Goal: Check status: Check status

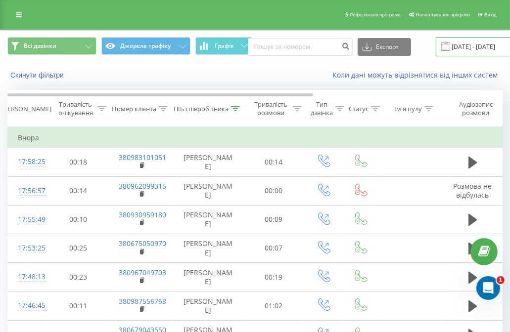
click at [460, 38] on input "20.08.2025 - 20.08.2025" at bounding box center [496, 46] width 120 height 19
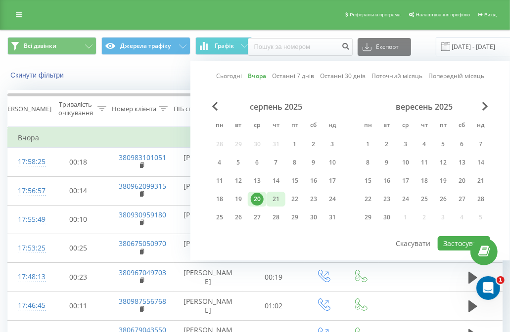
click at [275, 199] on div "21" at bounding box center [276, 199] width 13 height 13
click at [458, 237] on button "Застосувати" at bounding box center [464, 244] width 52 height 14
type input "21.08.2025 - 21.08.2025"
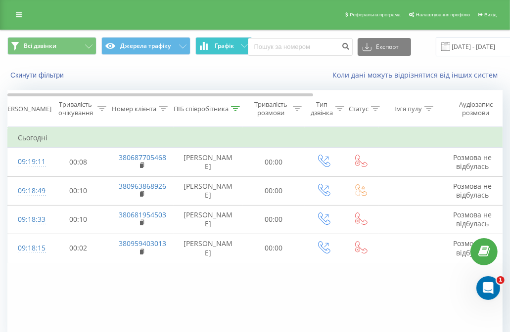
click at [222, 52] on button "Графік" at bounding box center [223, 46] width 57 height 18
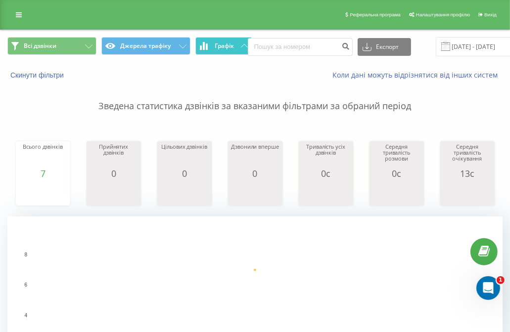
click at [222, 52] on button "Графік" at bounding box center [223, 46] width 57 height 18
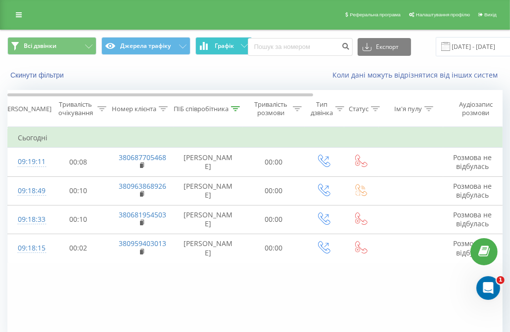
drag, startPoint x: 210, startPoint y: 37, endPoint x: 214, endPoint y: 47, distance: 10.4
click at [214, 47] on div "Всі дзвінки Джерела трафіку Графік Експорт .csv .xls .xlsx 21.08.2025 - 21.08.2…" at bounding box center [254, 46] width 509 height 33
click at [215, 47] on span "Графік" at bounding box center [224, 46] width 19 height 7
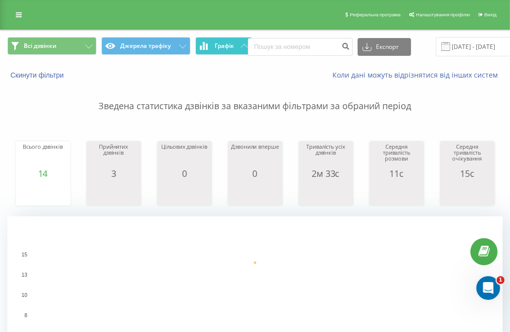
click at [215, 47] on span "Графік" at bounding box center [224, 46] width 19 height 7
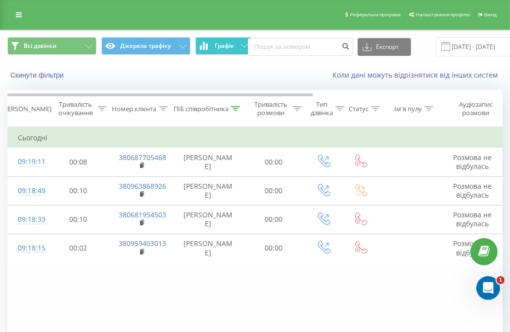
click at [220, 39] on button "Графік" at bounding box center [223, 46] width 57 height 18
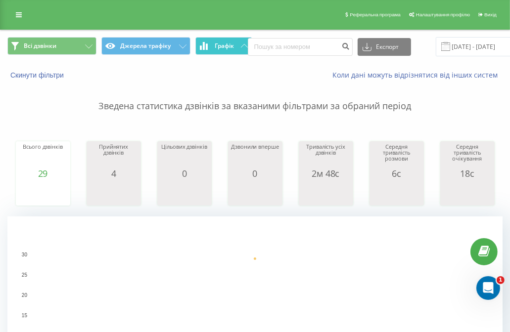
click at [221, 45] on span "Графік" at bounding box center [224, 46] width 19 height 7
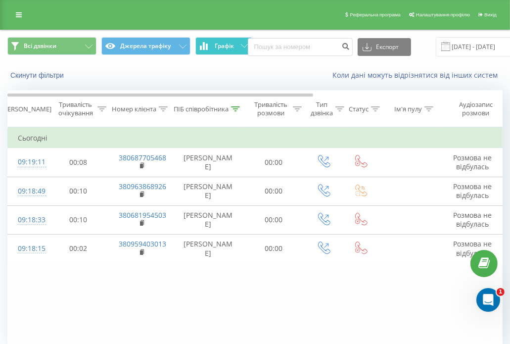
click at [215, 43] on span "Графік" at bounding box center [224, 46] width 19 height 7
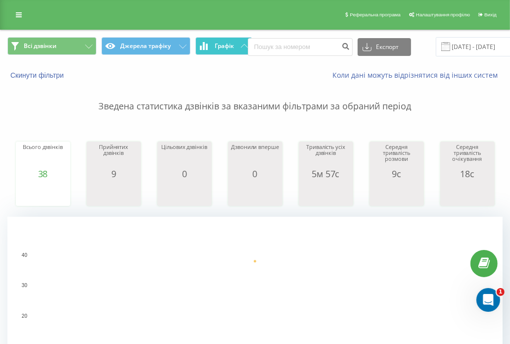
click at [215, 45] on span "Графік" at bounding box center [224, 46] width 19 height 7
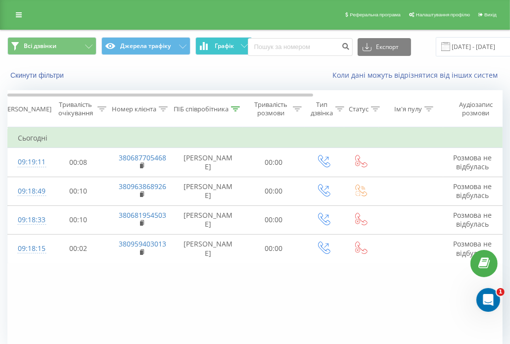
click at [217, 47] on span "Графік" at bounding box center [224, 46] width 19 height 7
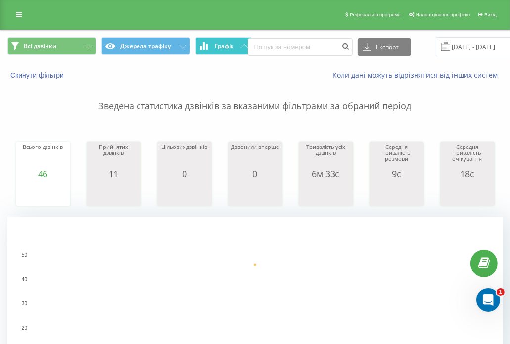
click at [217, 47] on span "Графік" at bounding box center [224, 46] width 19 height 7
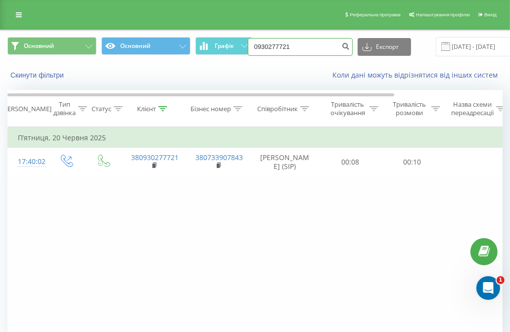
click at [298, 39] on input "0930277721" at bounding box center [300, 47] width 105 height 18
paste input "(067) 558 00 9"
type input "0675580091"
drag, startPoint x: 297, startPoint y: 47, endPoint x: 228, endPoint y: 42, distance: 69.4
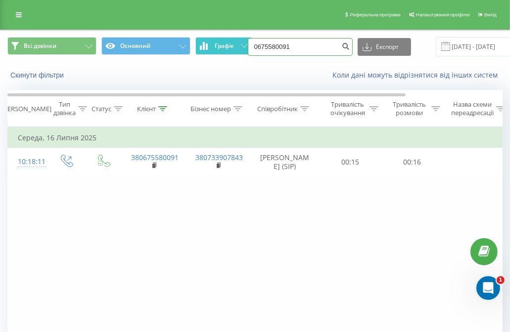
click at [228, 42] on div "Всі дзвінки Основний Графік 0675580091 Експорт .csv .xls .xlsx 21.05.2025 - 21.…" at bounding box center [254, 46] width 495 height 19
paste input "(050) 722 22 85"
type input "0507222285"
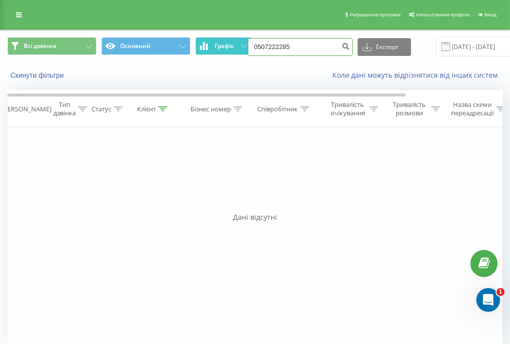
drag, startPoint x: 297, startPoint y: 48, endPoint x: 196, endPoint y: 47, distance: 100.9
click at [196, 47] on div "Всі дзвінки Основний Графік 0507222285 Експорт .csv .xls .xlsx [DATE] - [DATE]" at bounding box center [254, 46] width 495 height 19
paste input "[PHONE_NUMBER]"
type input "0976743769"
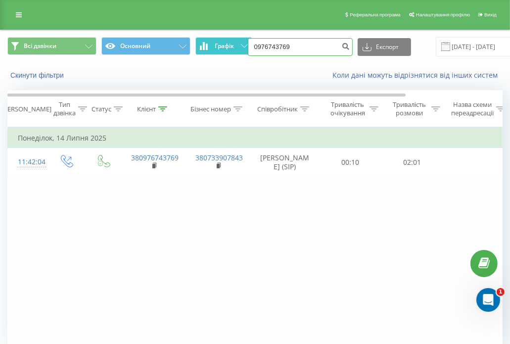
drag, startPoint x: 304, startPoint y: 51, endPoint x: 213, endPoint y: 48, distance: 91.6
click at [213, 48] on div "Всі дзвінки Основний Графік 0976743769 Експорт .csv .xls .xlsx 21.05.2025 - 21.…" at bounding box center [254, 46] width 495 height 19
paste input "(068) 126 04 88"
type input "0681260488"
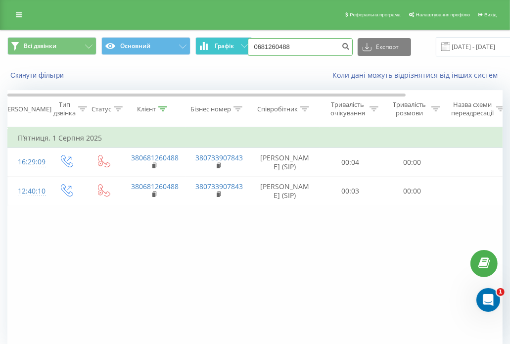
drag, startPoint x: 307, startPoint y: 47, endPoint x: 231, endPoint y: 44, distance: 76.7
click at [231, 44] on div "Всі дзвінки Основний Графік 0681260488 Експорт .csv .xls .xlsx 21.05.2025 - 21.…" at bounding box center [254, 46] width 495 height 19
paste input "(067) 353 23 06"
type input "0673532306"
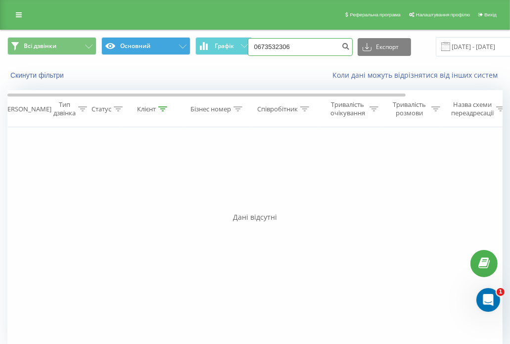
drag, startPoint x: 313, startPoint y: 51, endPoint x: 173, endPoint y: 49, distance: 140.0
click at [173, 49] on div "Всі дзвінки Основний Графік 0673532306 Експорт .csv .xls .xlsx 21.05.2025 - 21.…" at bounding box center [254, 46] width 495 height 19
paste input "(098) 375 36 98"
type input "0983753698"
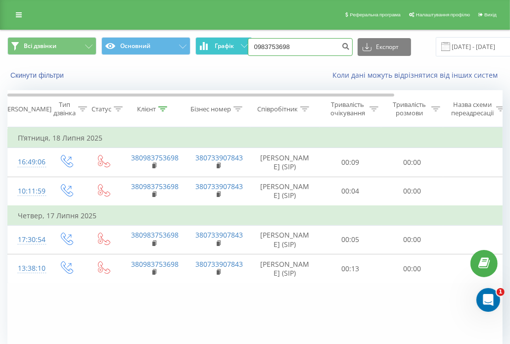
drag, startPoint x: 313, startPoint y: 47, endPoint x: 206, endPoint y: 45, distance: 107.4
click at [206, 45] on div "Всі дзвінки Основний Графік 0983753698 Експорт .csv .xls .xlsx 21.05.2025 - 21.…" at bounding box center [254, 46] width 495 height 19
paste input "(068) 629 48 1"
type input "0686294818"
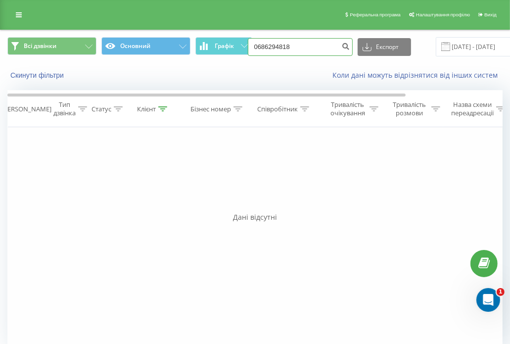
drag, startPoint x: 304, startPoint y: 48, endPoint x: 182, endPoint y: 29, distance: 123.2
click at [182, 29] on div "Реферальна програма Налаштування профілю Вихід Всі дзвінки Основний Графік 0686…" at bounding box center [255, 179] width 510 height 358
paste input "(098) 732 25 96"
type input "0987322596"
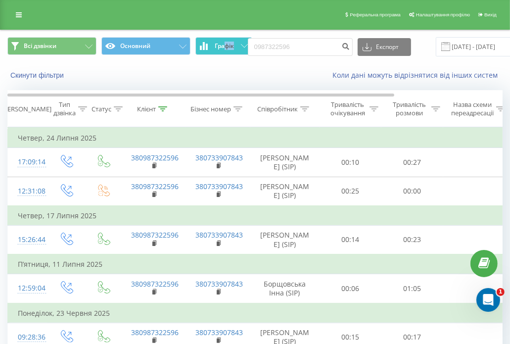
drag, startPoint x: 296, startPoint y: 58, endPoint x: 221, endPoint y: 43, distance: 76.7
click at [221, 43] on div "Всі дзвінки Основний Графік 0987322596 Експорт .csv .xls .xlsx 21.05.2025 - 21.…" at bounding box center [254, 46] width 509 height 33
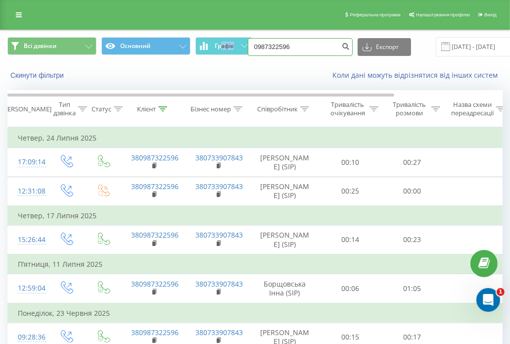
click at [298, 47] on input "0987322596" at bounding box center [300, 47] width 105 height 18
paste input "(097) 454 44 19"
click at [283, 33] on div "Всі дзвінки Основний Графік (0974544419 Експорт .csv .xls .xlsx 21.05.2025 - 21…" at bounding box center [254, 46] width 509 height 33
click at [263, 51] on input "(0974544419" at bounding box center [300, 47] width 105 height 18
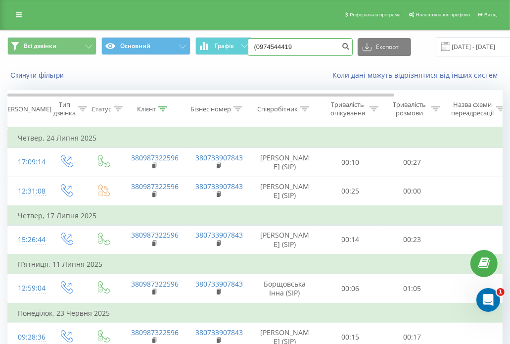
click at [255, 44] on input "(0974544419" at bounding box center [300, 47] width 105 height 18
type input "0974544419"
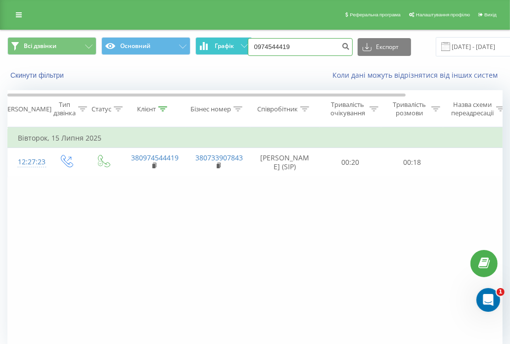
drag, startPoint x: 299, startPoint y: 49, endPoint x: 218, endPoint y: 39, distance: 81.7
click at [218, 39] on div "Всі дзвінки Основний Графік 0974544419 Експорт .csv .xls .xlsx 21.05.2025 - 21.…" at bounding box center [254, 46] width 495 height 19
paste input "(097) 324 21 05"
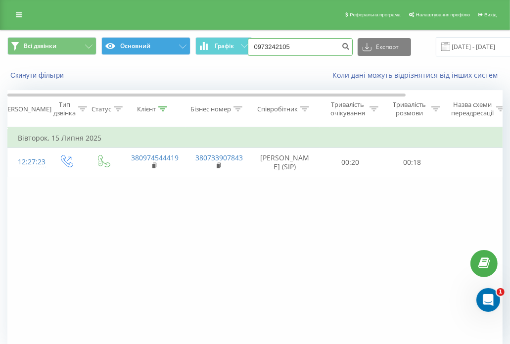
type input "0973242105"
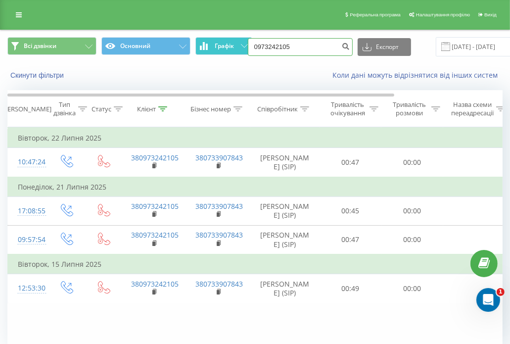
drag, startPoint x: 303, startPoint y: 47, endPoint x: 238, endPoint y: 40, distance: 65.2
click at [238, 40] on div "Всі дзвінки Основний Графік 0973242105 Експорт .csv .xls .xlsx [DATE] - [DATE]" at bounding box center [254, 46] width 495 height 19
paste input "[PHONE_NUMBER]"
type input "0933612567"
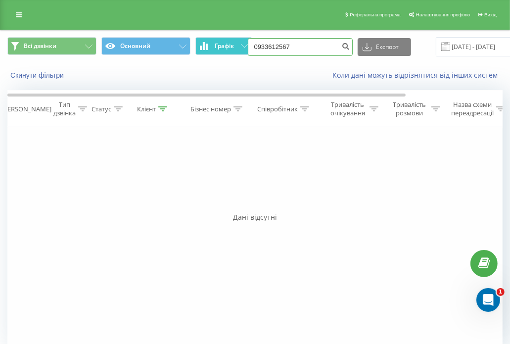
drag, startPoint x: 295, startPoint y: 44, endPoint x: 205, endPoint y: 49, distance: 90.2
click at [205, 49] on div "Всі дзвінки Основний Графік 0933612567 Експорт .csv .xls .xlsx 21.05.2025 - 21.…" at bounding box center [254, 46] width 495 height 19
paste input "(063) 766 98 65"
type input "0637669865"
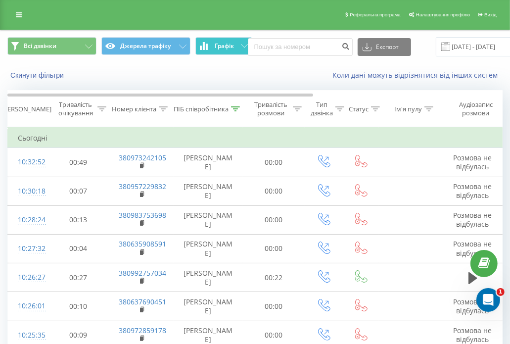
click at [205, 43] on icon at bounding box center [204, 46] width 8 height 8
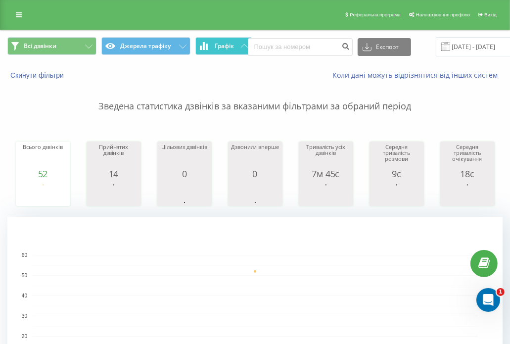
click at [205, 43] on icon at bounding box center [204, 46] width 8 height 8
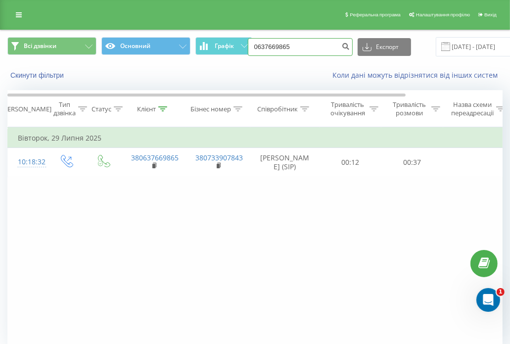
click at [309, 47] on input "0637669865" at bounding box center [300, 47] width 105 height 18
paste input "(093) 642 40 64"
type input "0936424064"
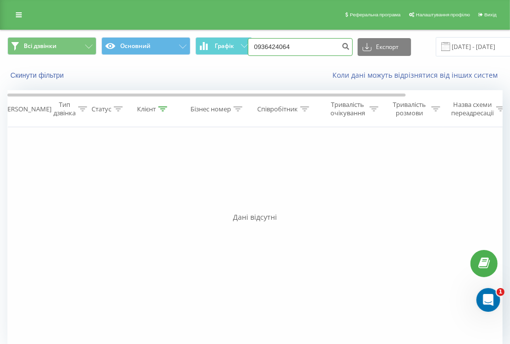
click at [297, 51] on input "0936424064" at bounding box center [300, 47] width 105 height 18
paste input "(067) 392 00 92"
type input "0673920092"
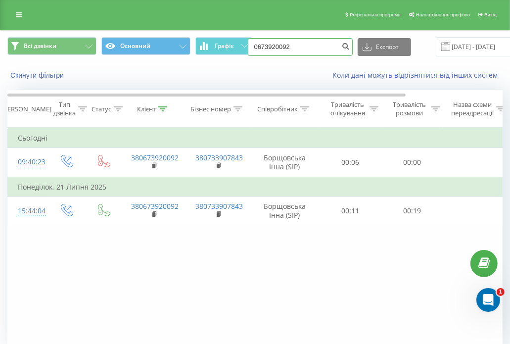
click at [303, 43] on input "0673920092" at bounding box center [300, 47] width 105 height 18
paste input "(066) 593 18 29"
type input "0665931829"
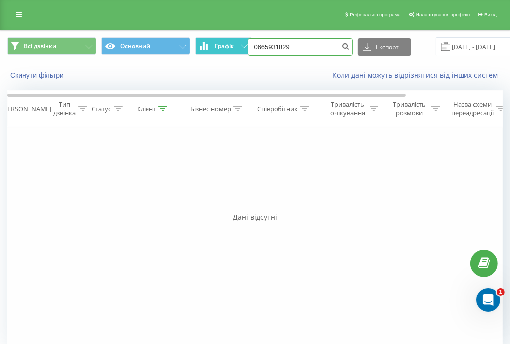
drag, startPoint x: 306, startPoint y: 48, endPoint x: 209, endPoint y: 50, distance: 97.0
click at [209, 50] on div "Всі дзвінки Основний Графік 0665931829 Експорт .csv .xls .xlsx 21.05.2025 - 21.…" at bounding box center [254, 46] width 495 height 19
paste input "(099) 024 25 78"
type input "0990242578"
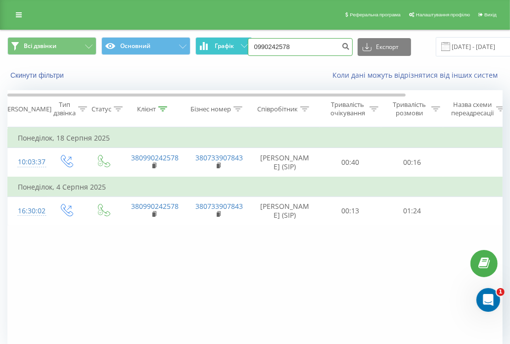
drag, startPoint x: 299, startPoint y: 45, endPoint x: 204, endPoint y: 45, distance: 95.5
click at [204, 45] on div "Всі дзвінки Основний Графік 0990242578 Експорт .csv .xls .xlsx 21.05.2025 - 21.…" at bounding box center [254, 46] width 495 height 19
paste input "(050) 726 21 8"
type input "0507262188"
drag, startPoint x: 293, startPoint y: 49, endPoint x: 196, endPoint y: 42, distance: 97.8
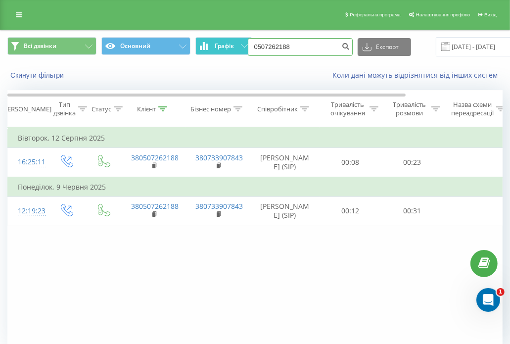
click at [196, 42] on div "Всі дзвінки Основний Графік 0507262188 Експорт .csv .xls .xlsx 21.05.2025 - 21.…" at bounding box center [254, 46] width 495 height 19
paste input "(097) 952 67 32"
type input "0979526732"
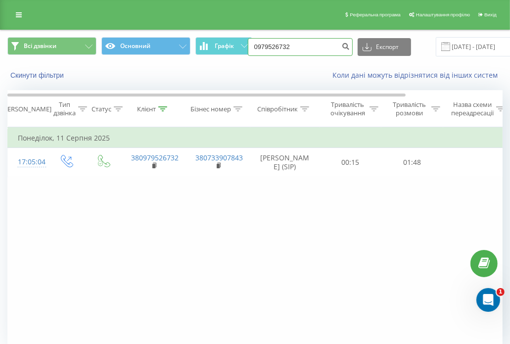
click at [309, 42] on input "0979526732" at bounding box center [300, 47] width 105 height 18
paste input "[PHONE_NUMBER]"
type input "0930293688"
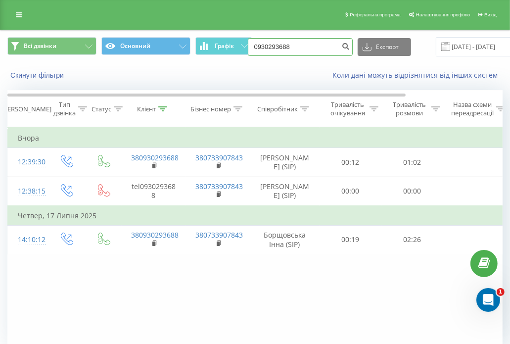
click at [294, 51] on input "0930293688" at bounding box center [300, 47] width 105 height 18
paste input "[PHONE_NUMBER]"
type input "0679686226"
